Goal: Information Seeking & Learning: Learn about a topic

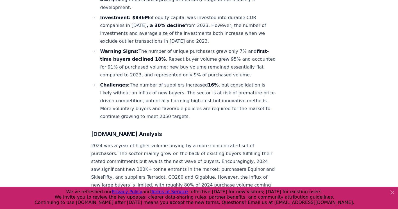
scroll to position [337, 0]
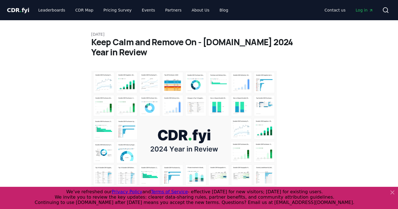
click at [393, 190] on icon at bounding box center [392, 192] width 7 height 7
